Goal: Task Accomplishment & Management: Complete application form

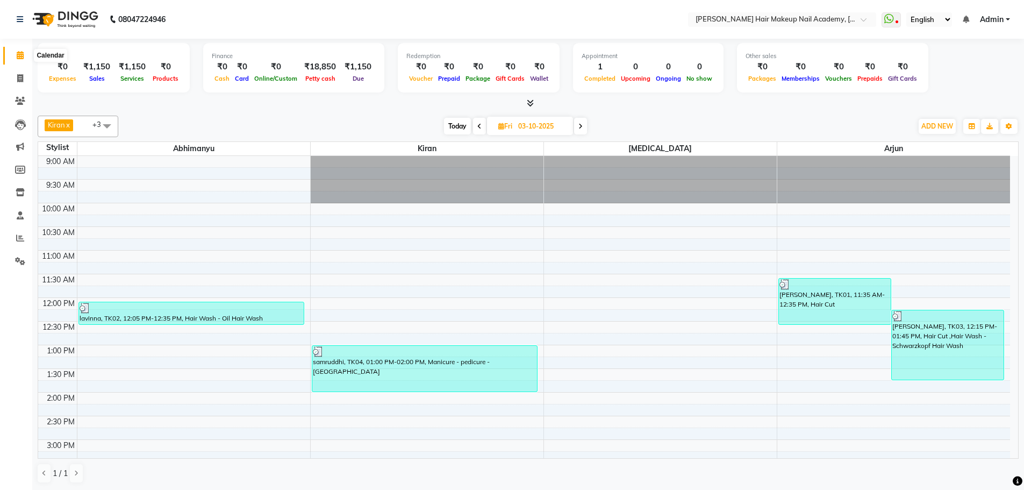
click at [18, 51] on icon at bounding box center [20, 55] width 7 height 8
click at [23, 79] on icon at bounding box center [20, 78] width 6 height 8
select select "service"
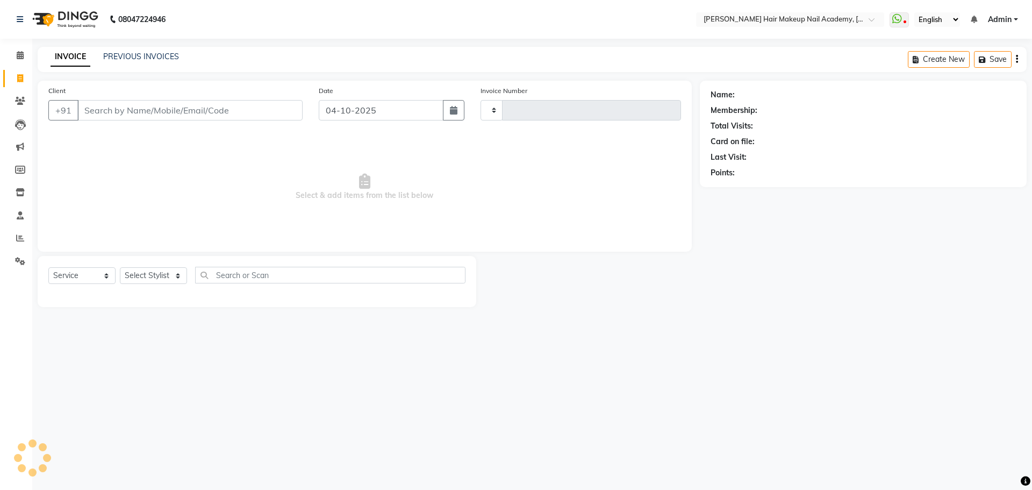
type input "1017"
select select "3468"
click at [117, 110] on input "Client" at bounding box center [189, 110] width 225 height 20
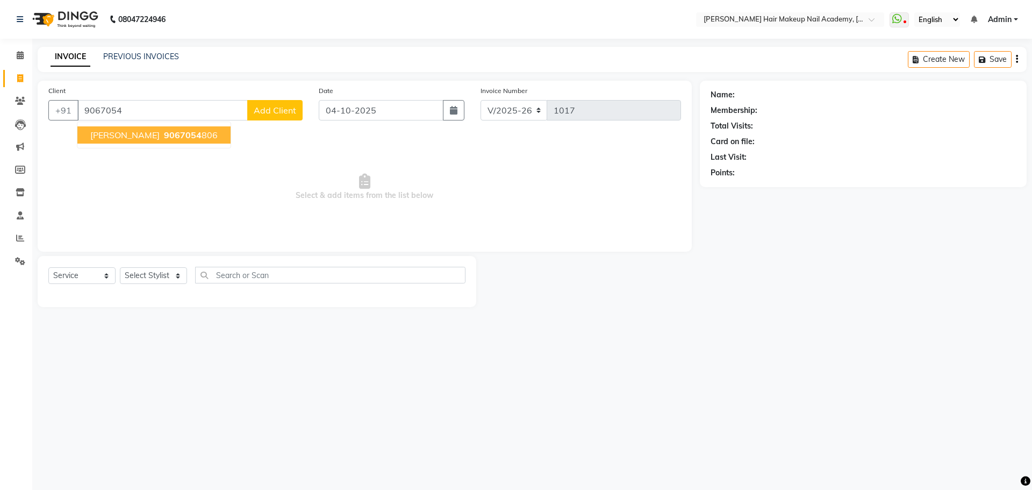
click at [145, 134] on button "[PERSON_NAME] 9067054 806" at bounding box center [153, 134] width 153 height 17
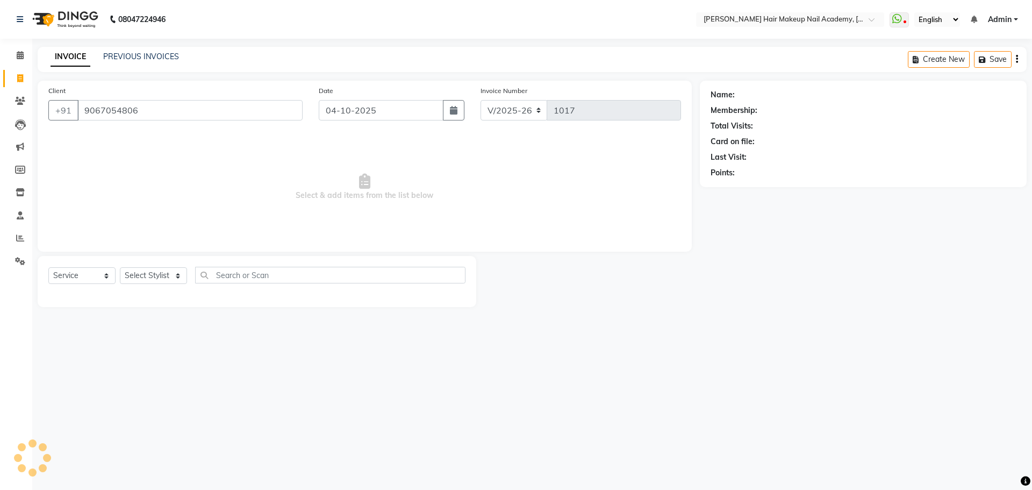
type input "9067054806"
click at [178, 275] on select "Select Stylist Abhimanyu [PERSON_NAME] [PERSON_NAME][MEDICAL_DATA]" at bounding box center [153, 275] width 67 height 17
click at [179, 275] on select "Select Stylist Abhimanyu [PERSON_NAME] [PERSON_NAME][MEDICAL_DATA]" at bounding box center [153, 275] width 67 height 17
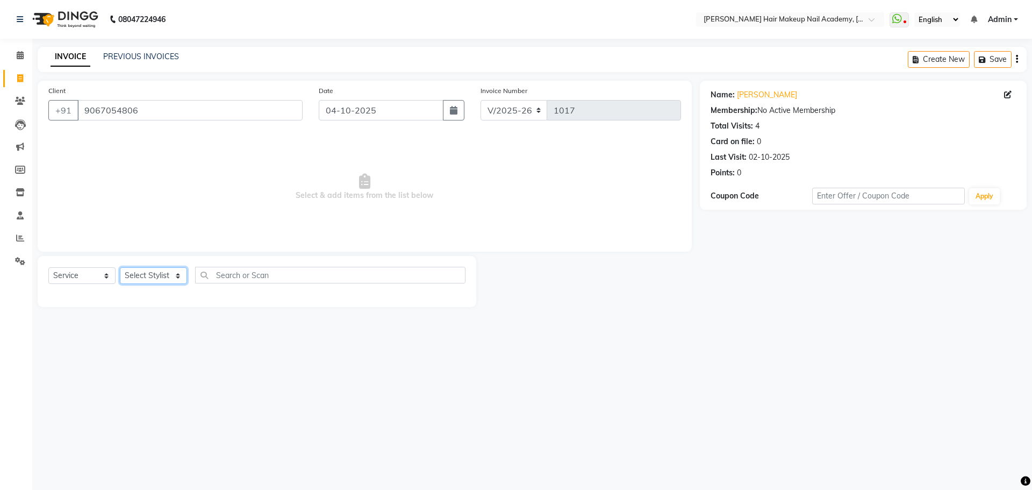
click at [177, 274] on select "Select Stylist Abhimanyu [PERSON_NAME] [PERSON_NAME][MEDICAL_DATA]" at bounding box center [153, 275] width 67 height 17
select select "88279"
click at [120, 267] on select "Select Stylist Abhimanyu [PERSON_NAME] [PERSON_NAME][MEDICAL_DATA]" at bounding box center [153, 275] width 67 height 17
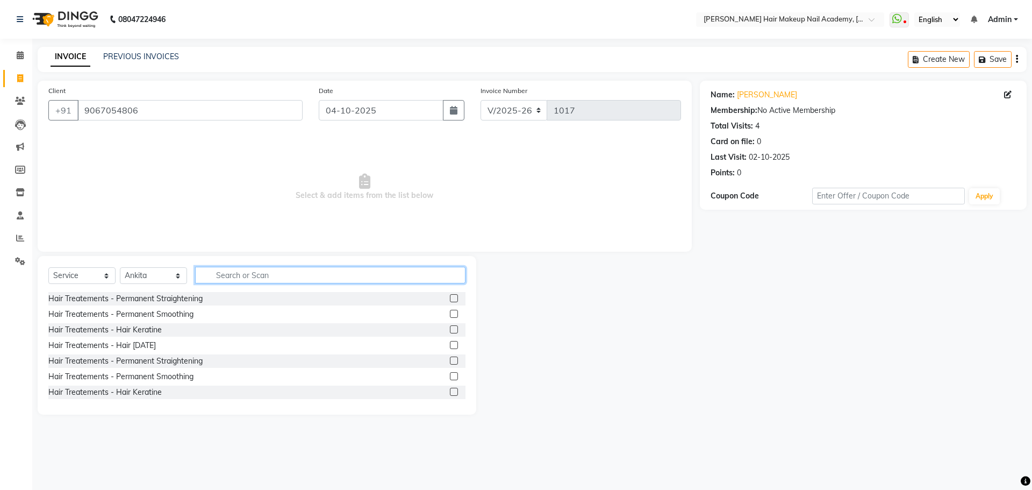
click at [245, 277] on input "text" at bounding box center [330, 275] width 270 height 17
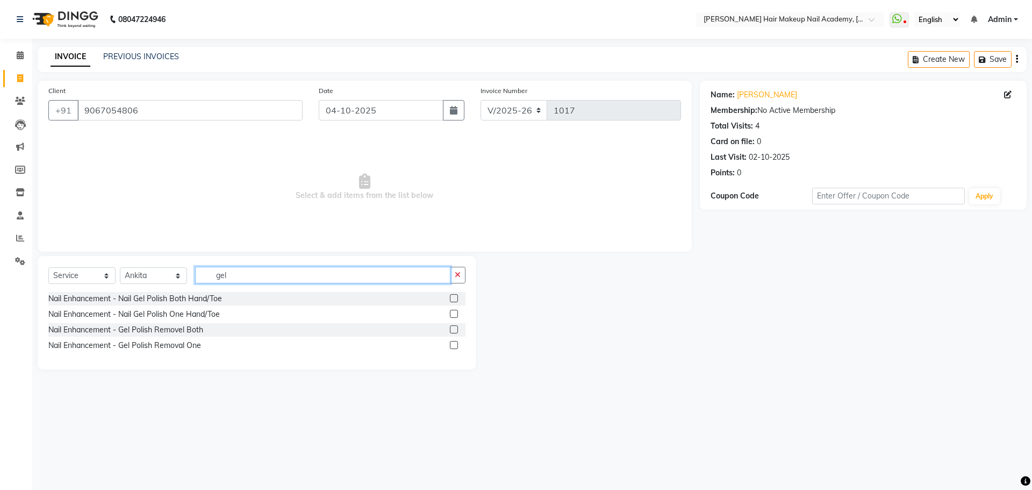
type input "gel"
click at [453, 298] on label at bounding box center [454, 298] width 8 height 8
click at [453, 298] on input "checkbox" at bounding box center [453, 298] width 7 height 7
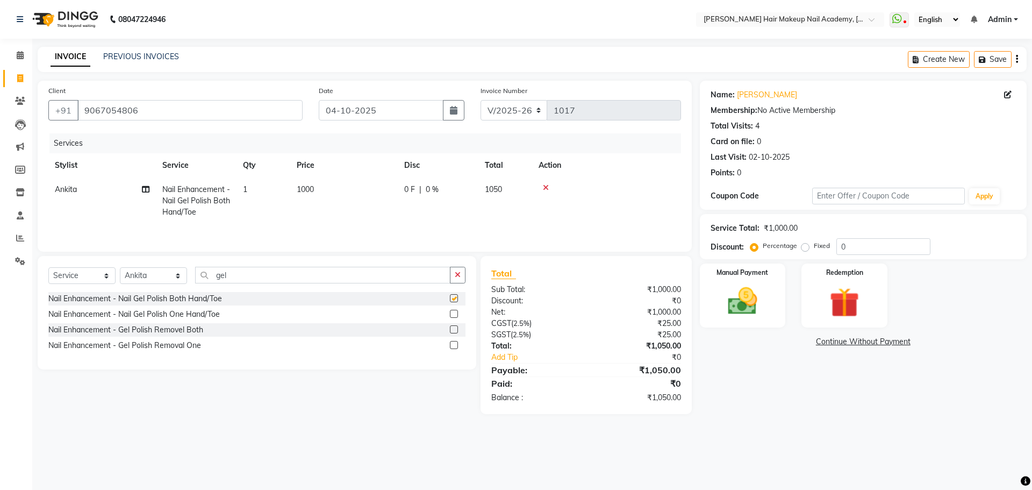
checkbox input "false"
click at [180, 276] on select "Select Stylist Abhimanyu [PERSON_NAME] [PERSON_NAME][MEDICAL_DATA]" at bounding box center [153, 275] width 67 height 17
select select "45093"
click at [120, 267] on select "Select Stylist Abhimanyu [PERSON_NAME] [PERSON_NAME][MEDICAL_DATA]" at bounding box center [153, 275] width 67 height 17
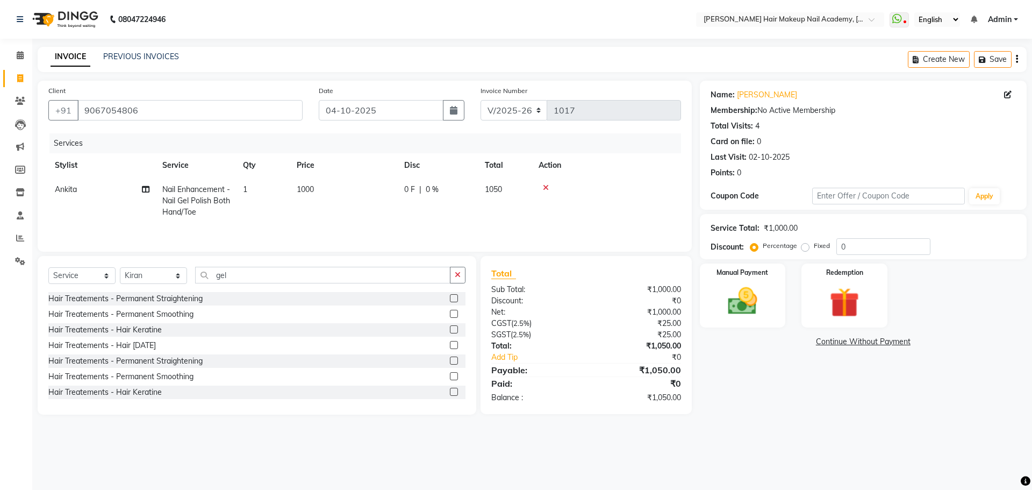
click at [329, 186] on td "1000" at bounding box center [344, 200] width 108 height 47
select select "88279"
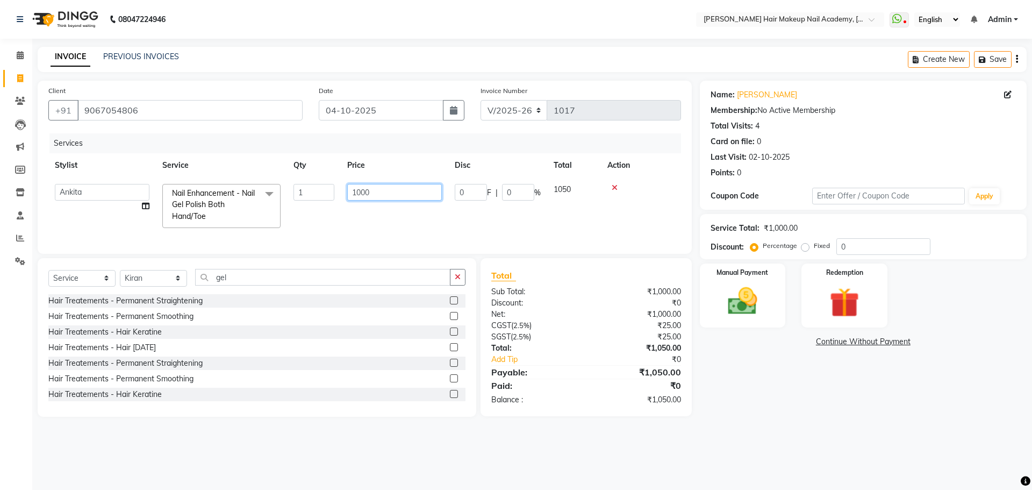
click at [381, 192] on input "1000" at bounding box center [394, 192] width 95 height 17
type input "1200"
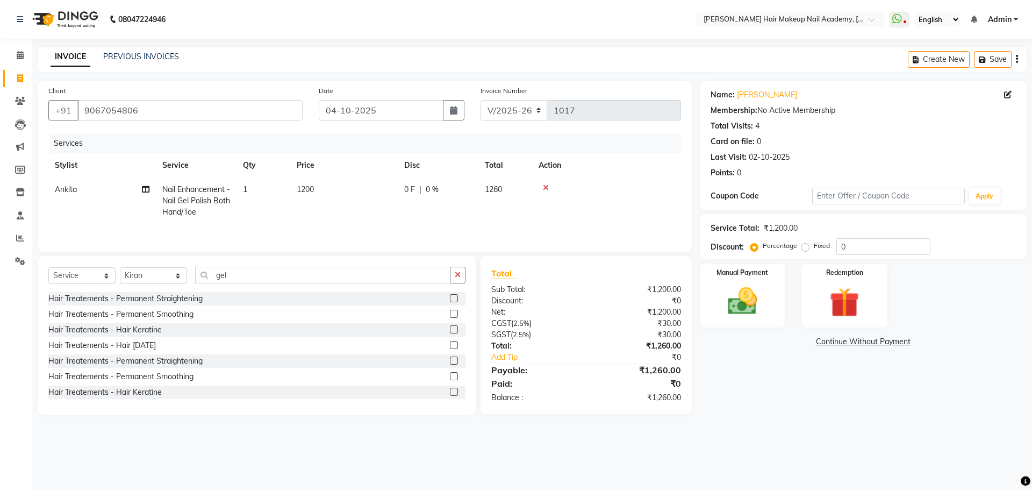
drag, startPoint x: 804, startPoint y: 368, endPoint x: 1032, endPoint y: 139, distance: 323.2
click at [804, 368] on div "Name: [PERSON_NAME] Membership: No Active Membership Total Visits: 4 Card on fi…" at bounding box center [867, 248] width 335 height 334
click at [1019, 56] on div "Create New Save" at bounding box center [967, 59] width 119 height 25
click at [1017, 60] on icon "button" at bounding box center [1017, 59] width 2 height 1
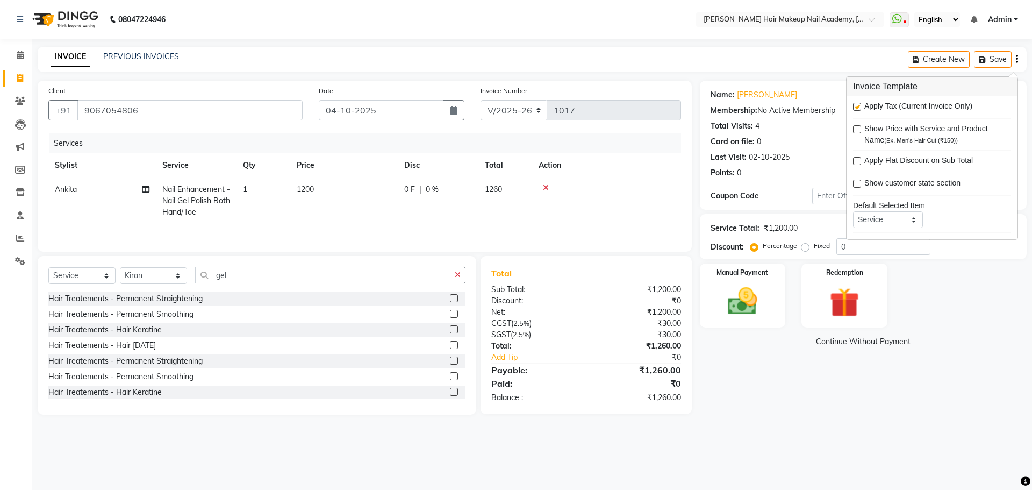
drag, startPoint x: 861, startPoint y: 105, endPoint x: 867, endPoint y: 104, distance: 6.7
click at [861, 105] on div "Apply Tax (Current Invoice Only)" at bounding box center [932, 107] width 158 height 13
click at [857, 103] on label at bounding box center [857, 107] width 8 height 8
click at [857, 104] on input "checkbox" at bounding box center [856, 107] width 7 height 7
checkbox input "false"
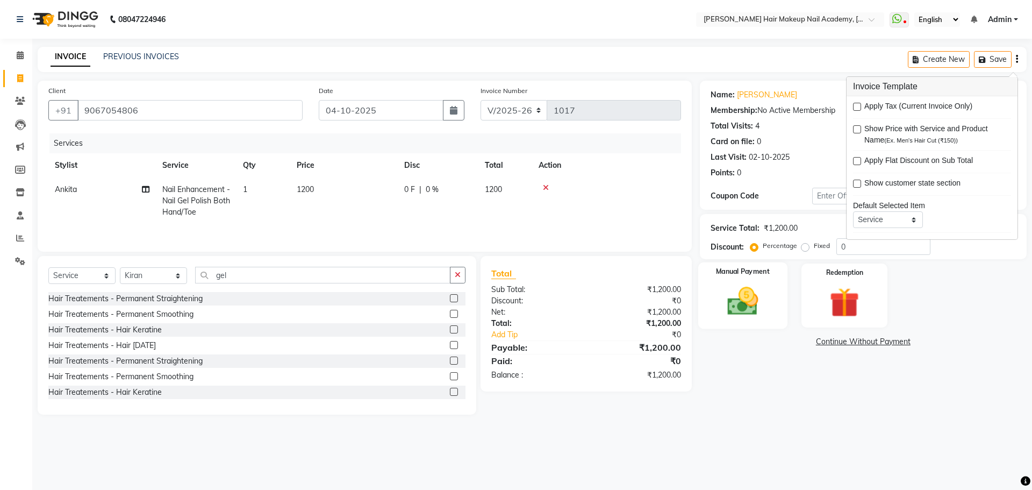
click at [766, 291] on img at bounding box center [743, 300] width 50 height 35
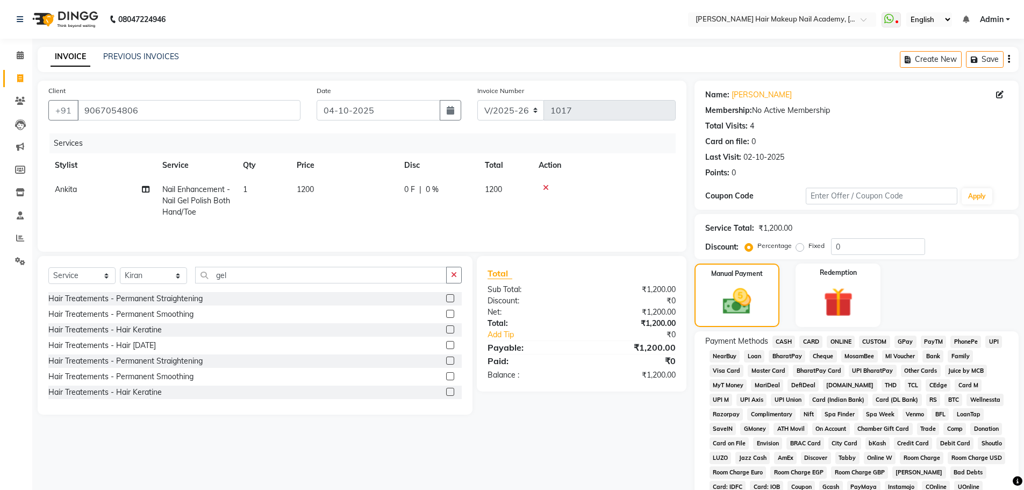
click at [843, 337] on span "ONLINE" at bounding box center [841, 342] width 28 height 12
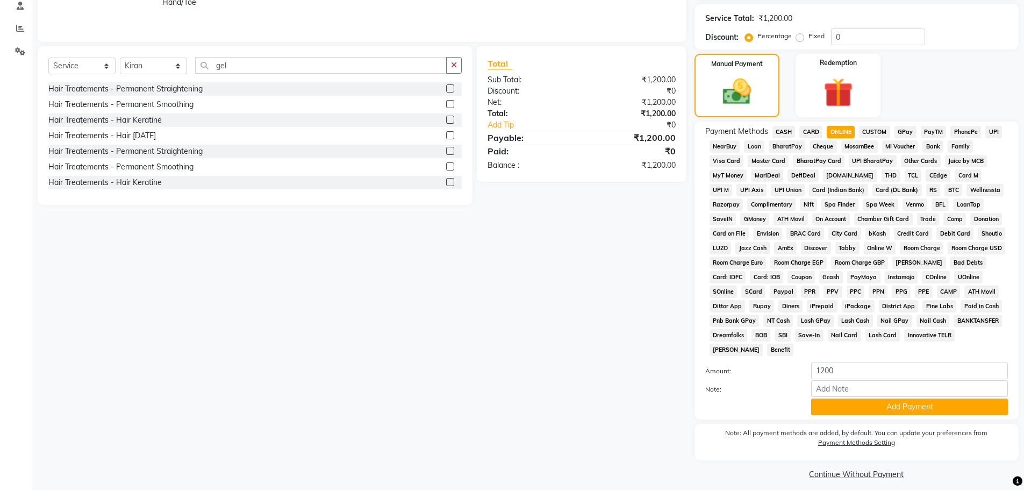
scroll to position [218, 0]
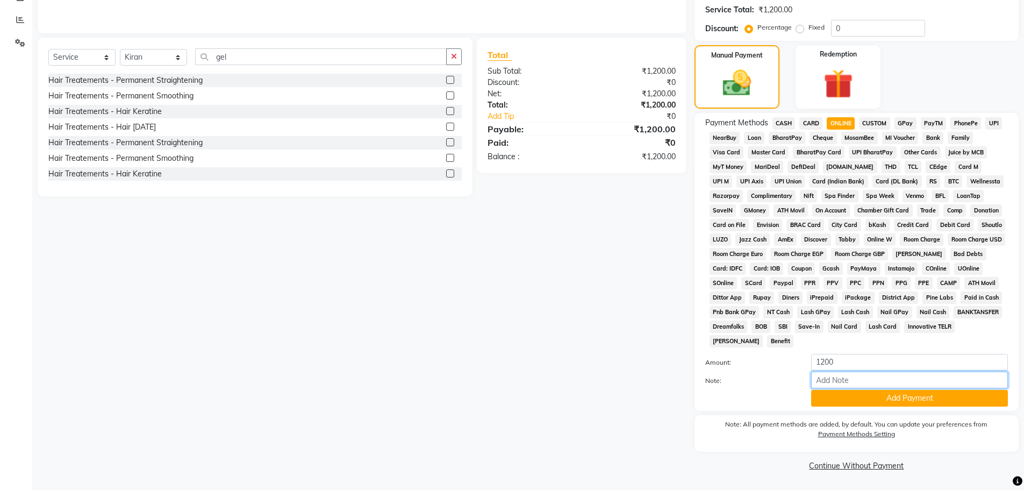
click at [849, 383] on input "Note:" at bounding box center [909, 380] width 197 height 17
type input "[PERSON_NAME]"
click at [911, 397] on button "Add Payment" at bounding box center [909, 398] width 197 height 17
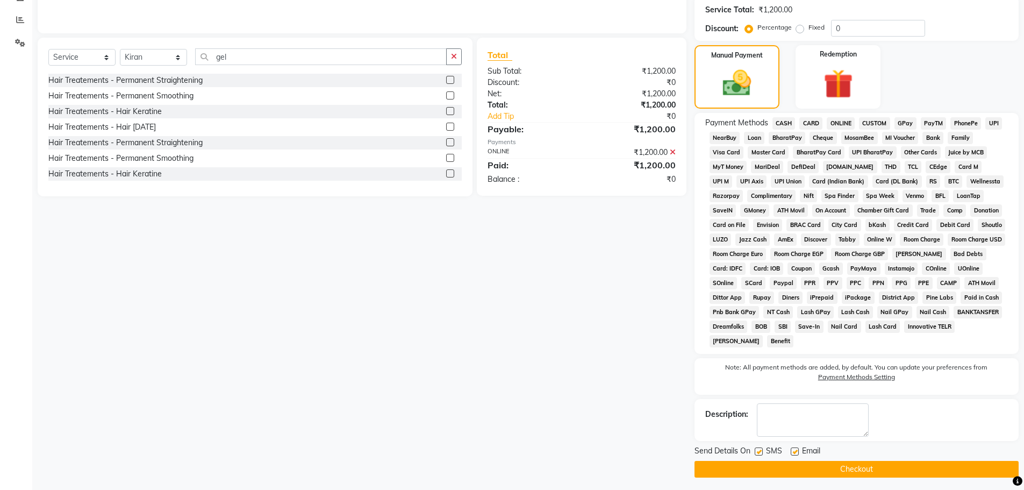
click at [896, 467] on button "Checkout" at bounding box center [857, 469] width 324 height 17
